Goal: Find specific page/section: Find specific page/section

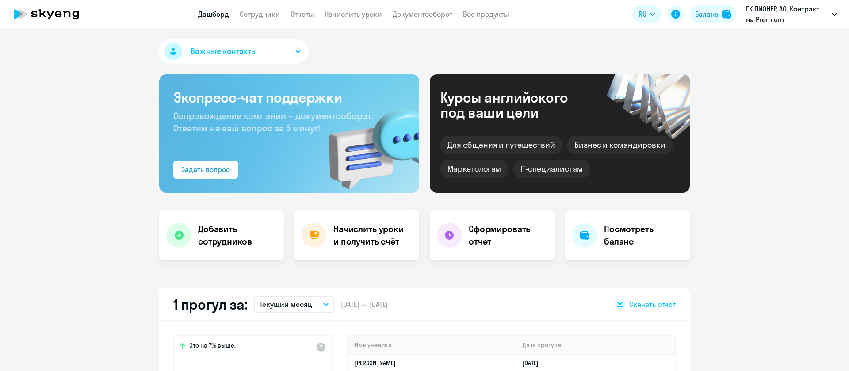
select select "30"
click at [258, 14] on link "Сотрудники" at bounding box center [260, 14] width 40 height 9
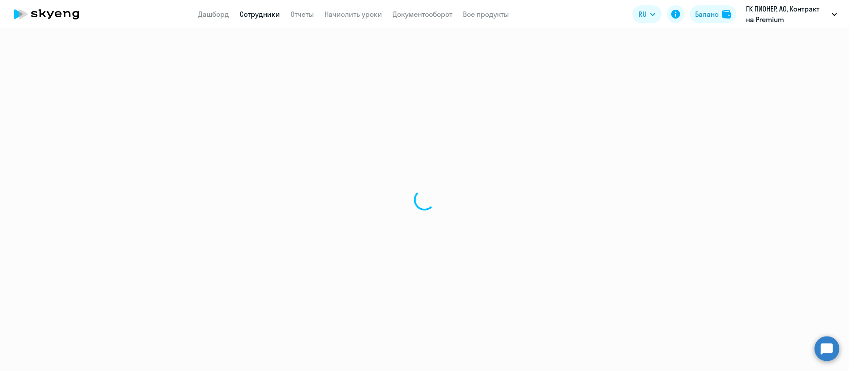
select select "30"
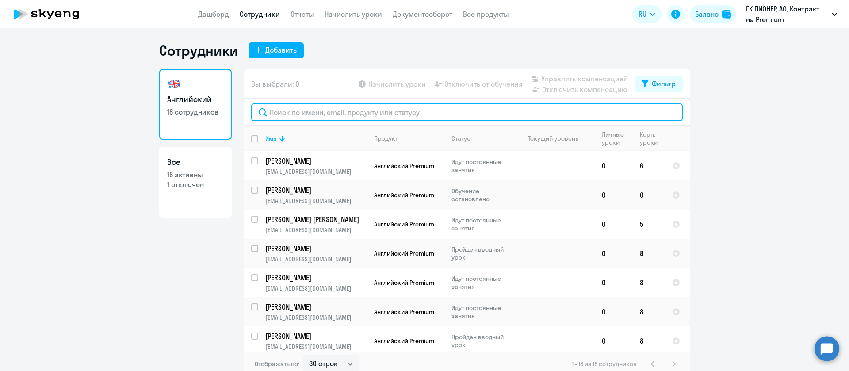
click at [338, 111] on input "text" at bounding box center [466, 112] width 431 height 18
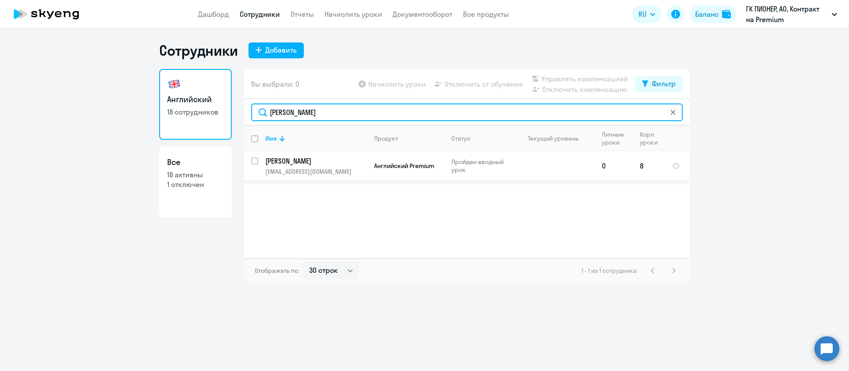
type input "[PERSON_NAME]"
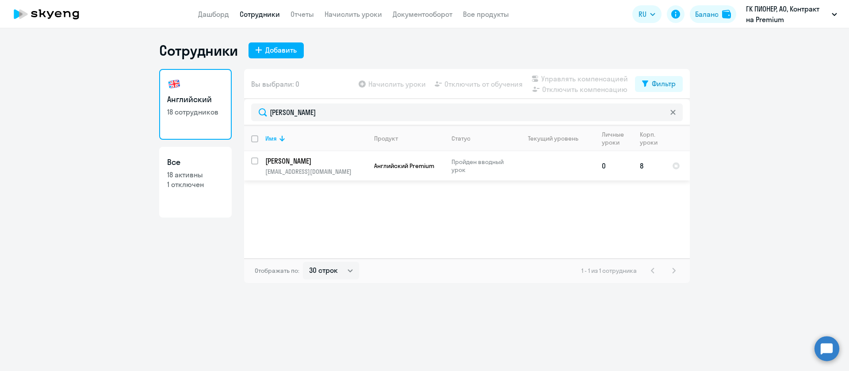
click at [346, 158] on p "[PERSON_NAME]" at bounding box center [315, 161] width 100 height 10
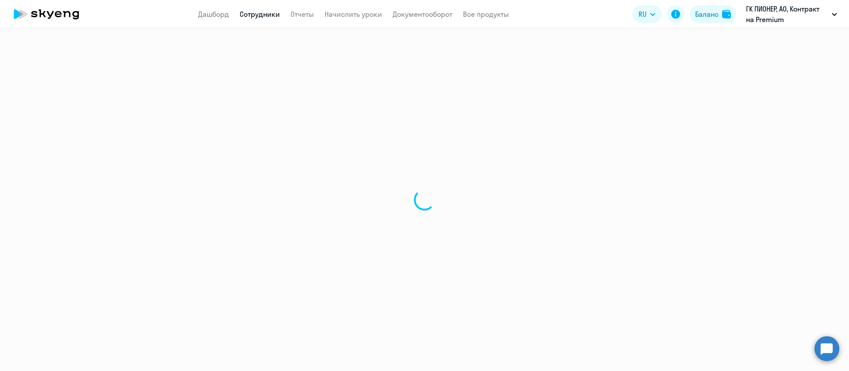
select select "english"
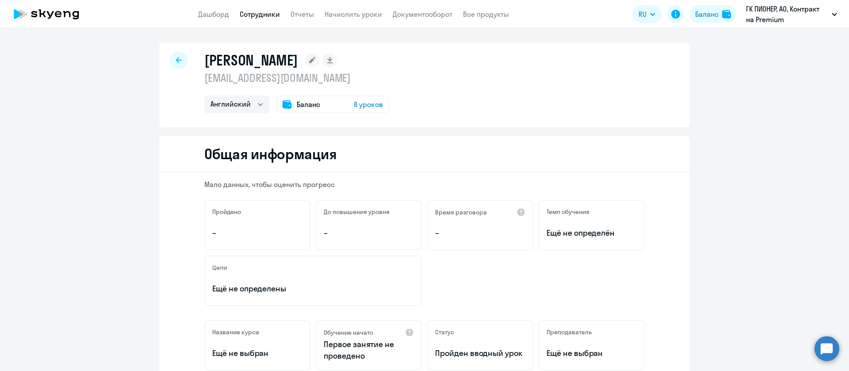
click at [285, 79] on p "[EMAIL_ADDRESS][DOMAIN_NAME]" at bounding box center [296, 78] width 185 height 14
copy p "[EMAIL_ADDRESS][DOMAIN_NAME]"
click at [266, 14] on link "Сотрудники" at bounding box center [260, 14] width 40 height 9
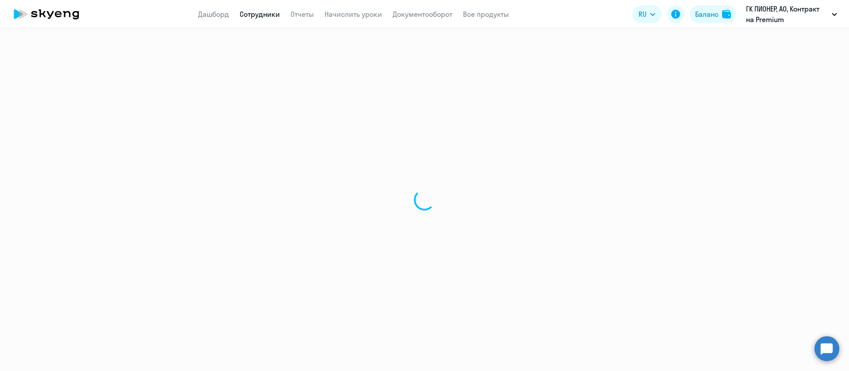
select select "30"
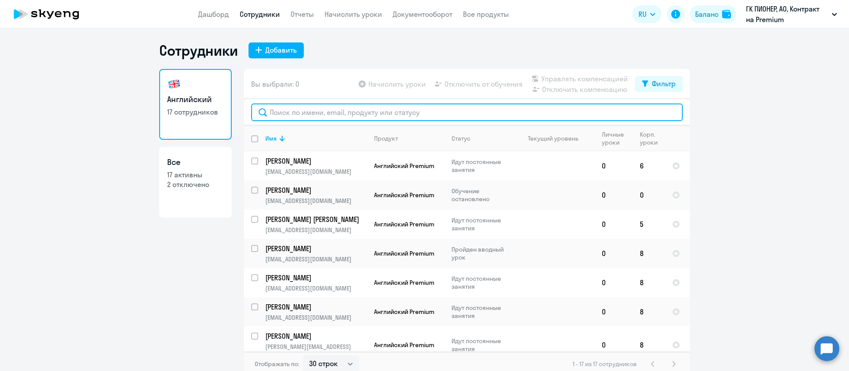
click at [283, 109] on input "text" at bounding box center [466, 112] width 431 height 18
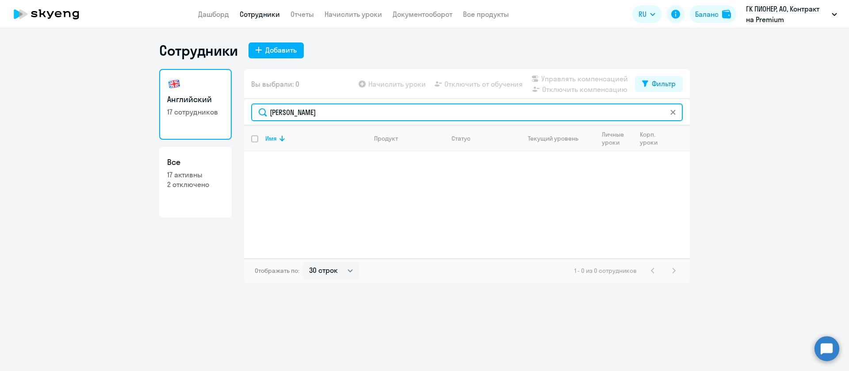
click at [667, 108] on input "[PERSON_NAME]" at bounding box center [466, 112] width 431 height 18
type input "[PERSON_NAME]"
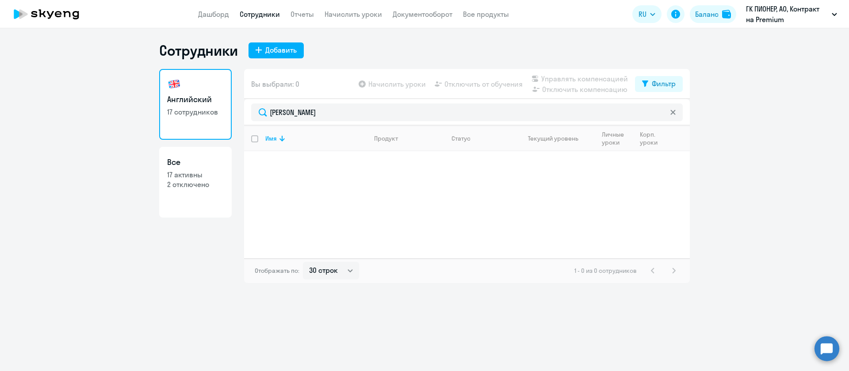
click at [674, 111] on icon at bounding box center [672, 112] width 5 height 5
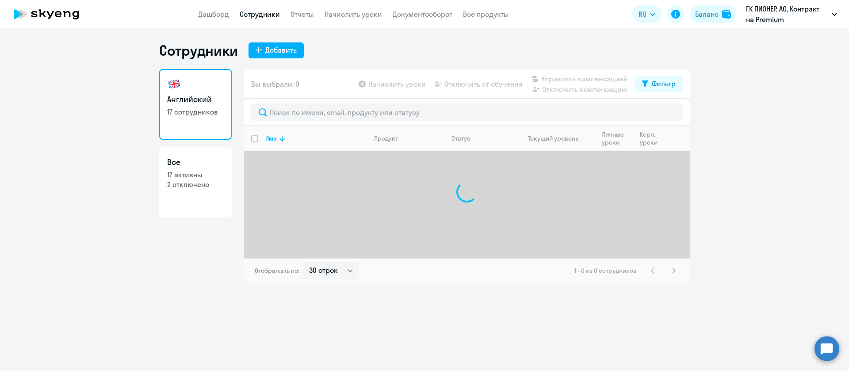
select select "30"
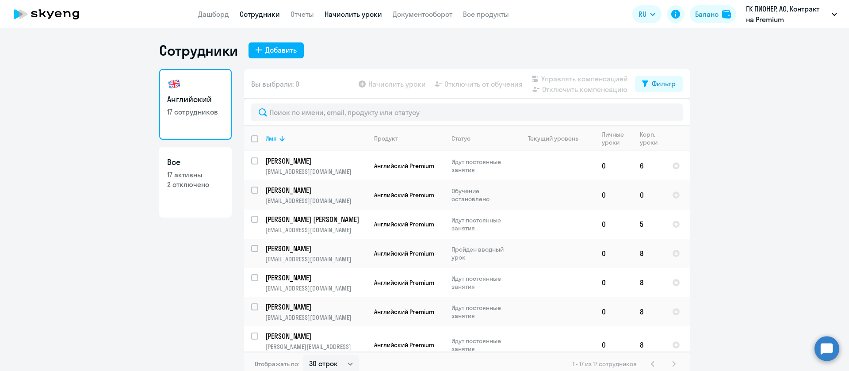
click at [350, 18] on link "Начислить уроки" at bounding box center [352, 14] width 57 height 9
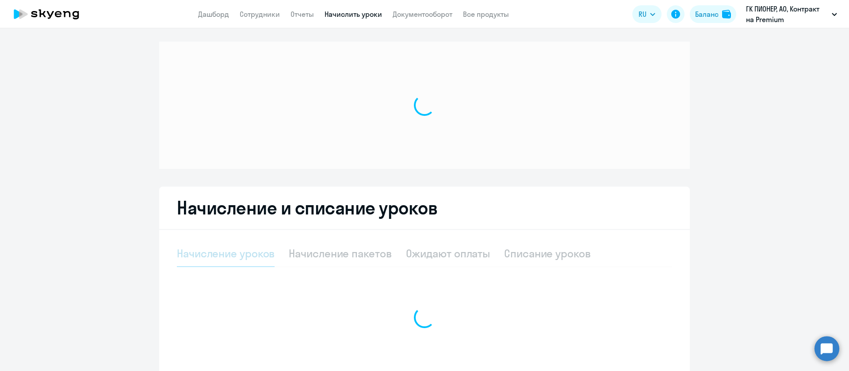
select select "10"
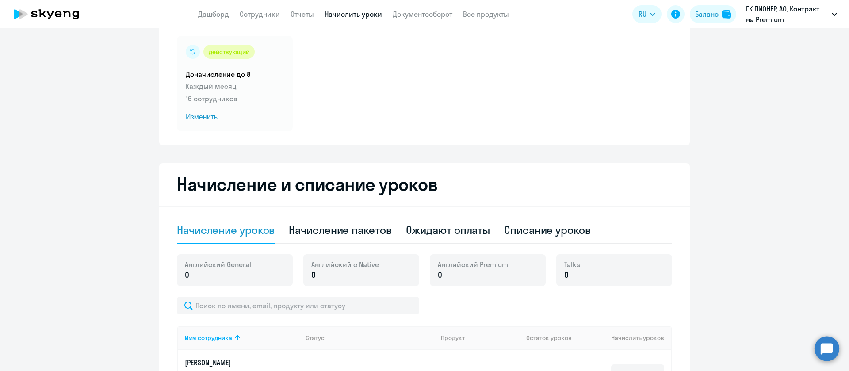
scroll to position [62, 0]
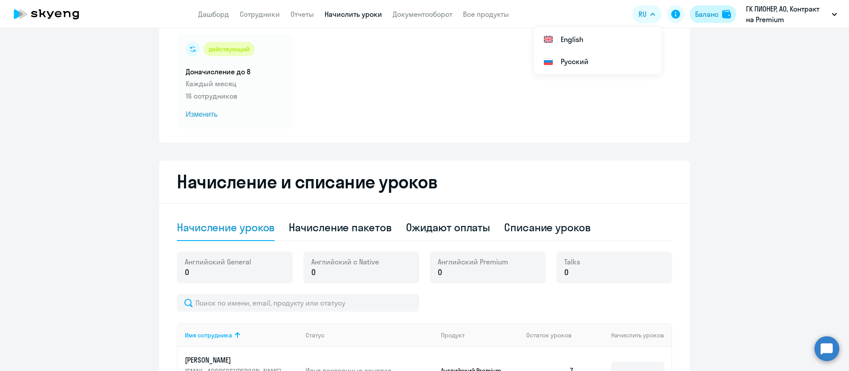
click at [722, 12] on img at bounding box center [726, 14] width 9 height 9
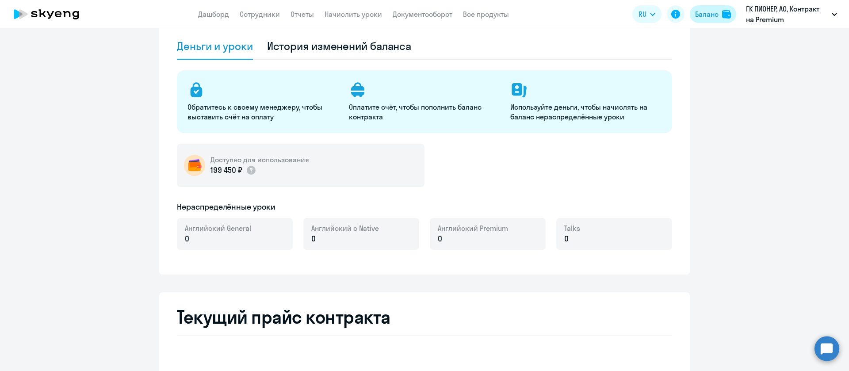
select select "english_adult_not_native_speaker"
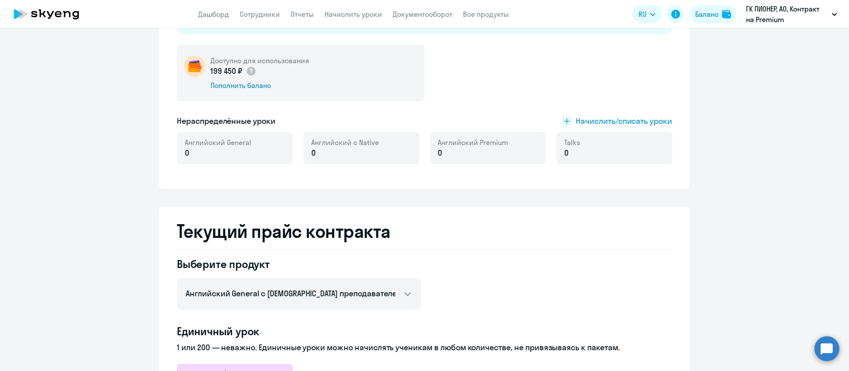
scroll to position [162, 0]
click at [359, 13] on link "Начислить уроки" at bounding box center [352, 14] width 57 height 9
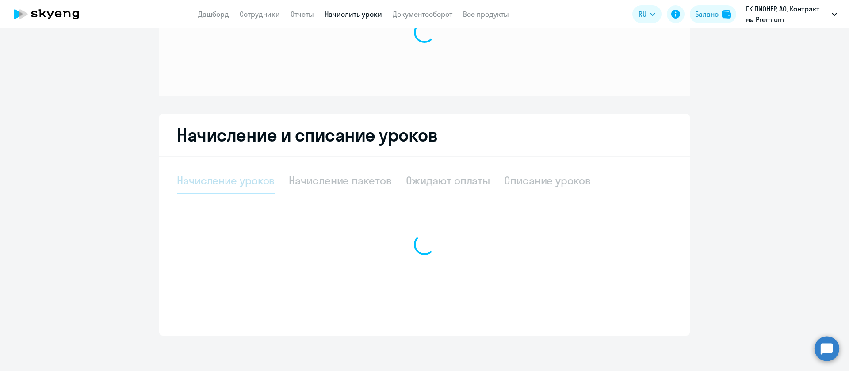
select select "10"
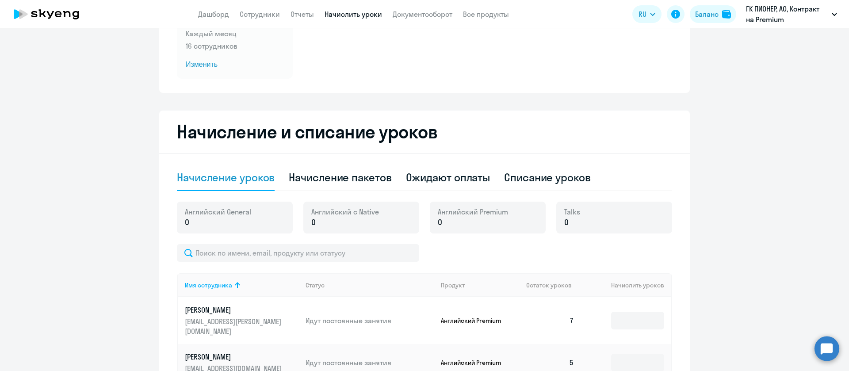
scroll to position [113, 0]
click at [250, 64] on span "Изменить" at bounding box center [235, 64] width 98 height 11
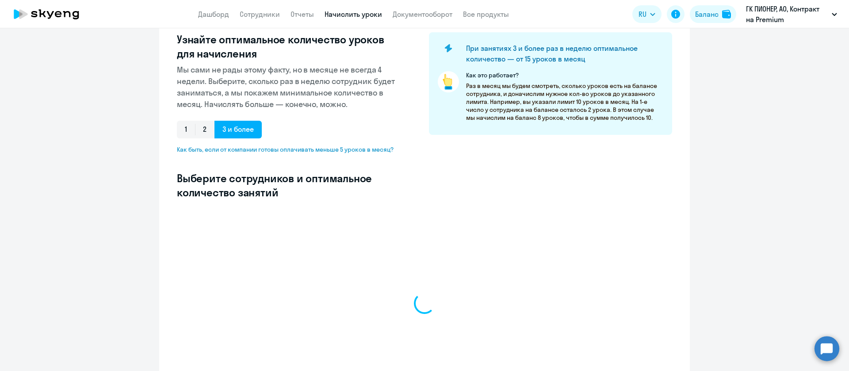
select select "10"
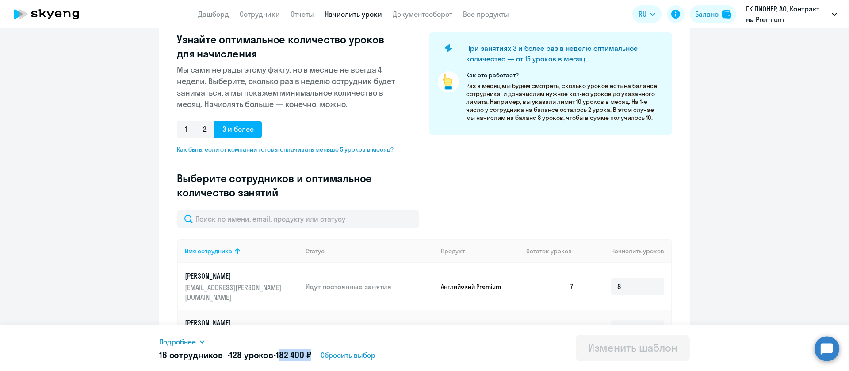
drag, startPoint x: 287, startPoint y: 355, endPoint x: 318, endPoint y: 356, distance: 31.4
click at [311, 356] on span "182 400 ₽" at bounding box center [293, 354] width 35 height 11
click at [446, 169] on div "Введите название шаблона Доначисление до 8 Выберите тип шаблона Автоначисления …" at bounding box center [424, 99] width 495 height 222
click at [449, 202] on div "Введите название шаблона Доначисление до 8 Выберите тип шаблона Автоначисления …" at bounding box center [424, 99] width 495 height 222
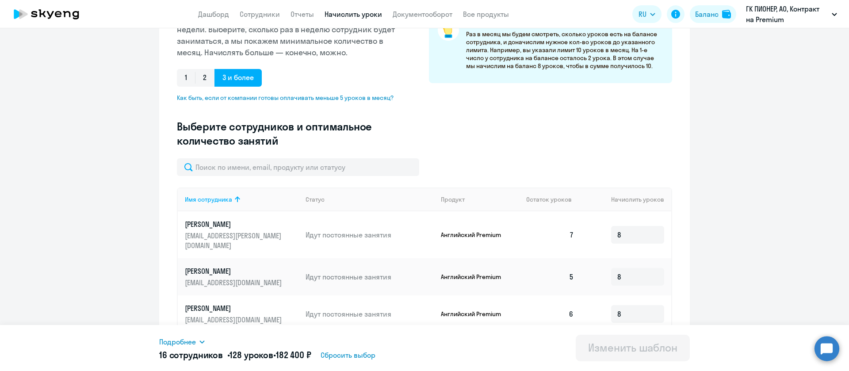
scroll to position [285, 0]
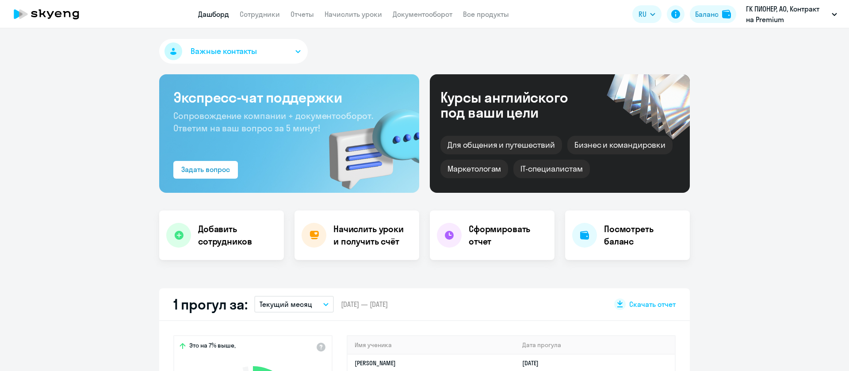
select select "30"
click at [407, 11] on link "Документооборот" at bounding box center [423, 14] width 60 height 9
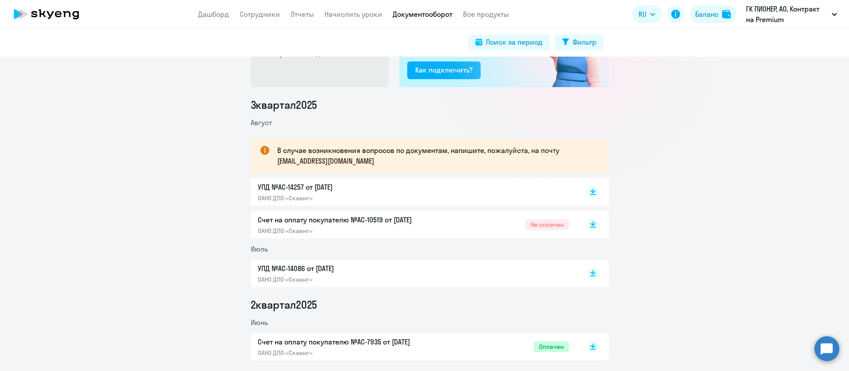
scroll to position [114, 0]
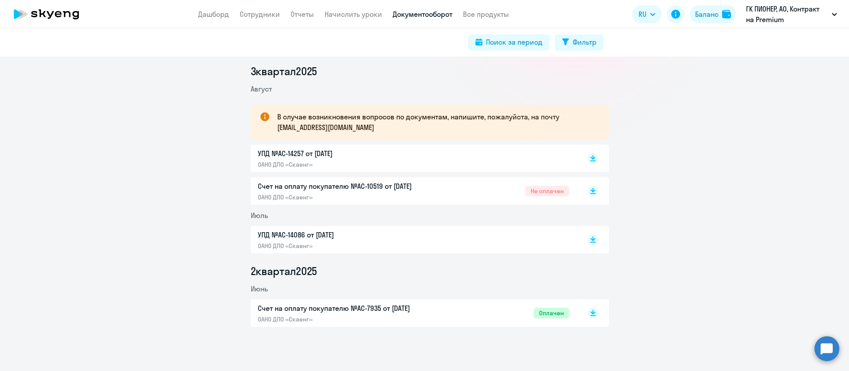
click at [92, 115] on div "3 квартал 2025 Август В случае возникновения вопросов по документам, напишите, …" at bounding box center [429, 195] width 839 height 263
click at [159, 190] on div "3 квартал 2025 Август В случае возникновения вопросов по документам, напишите, …" at bounding box center [429, 195] width 839 height 263
click at [183, 184] on div "3 квартал 2025 Август В случае возникновения вопросов по документам, напишите, …" at bounding box center [429, 195] width 839 height 263
